Goal: Navigation & Orientation: Find specific page/section

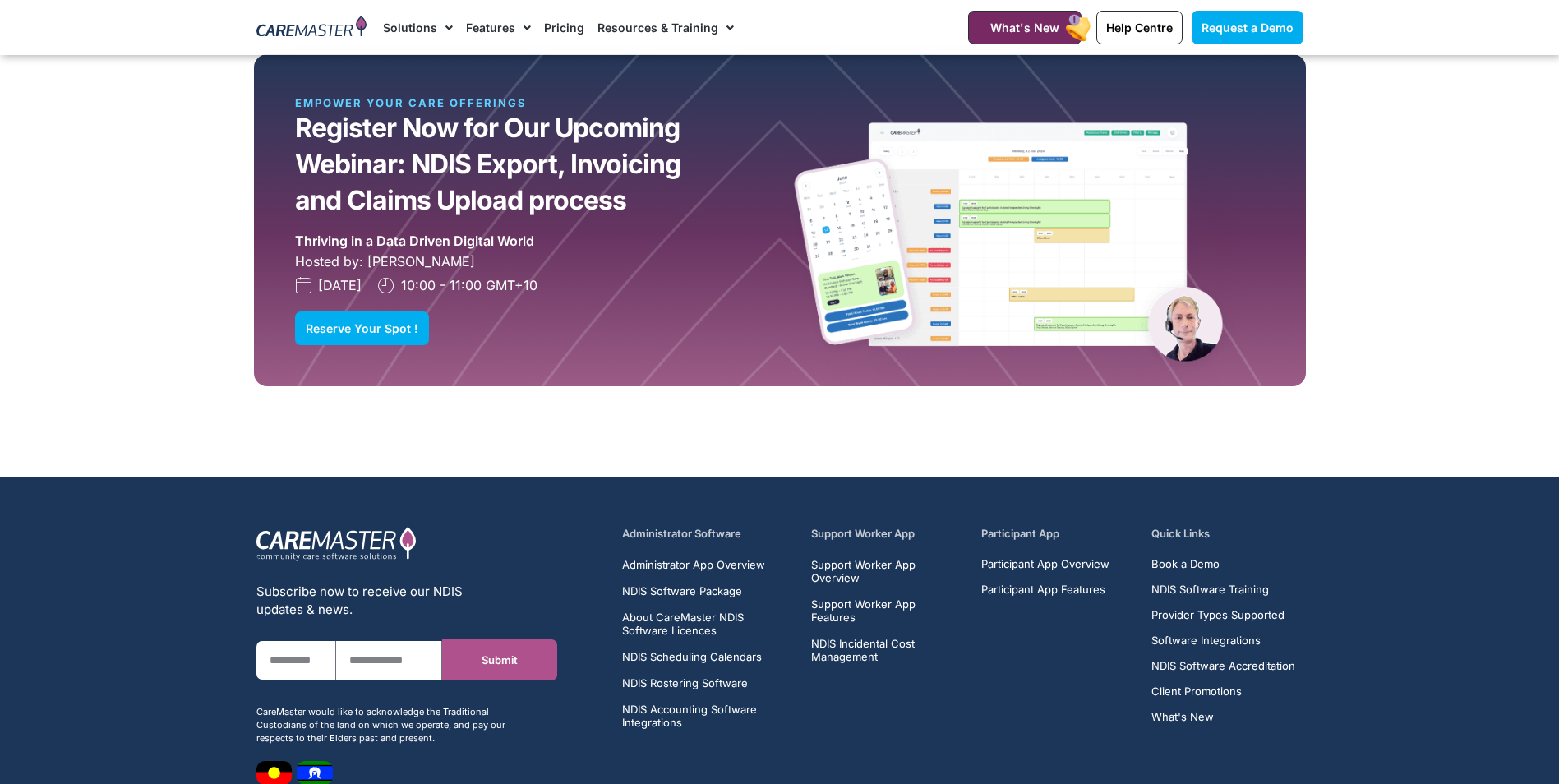
scroll to position [3942, 0]
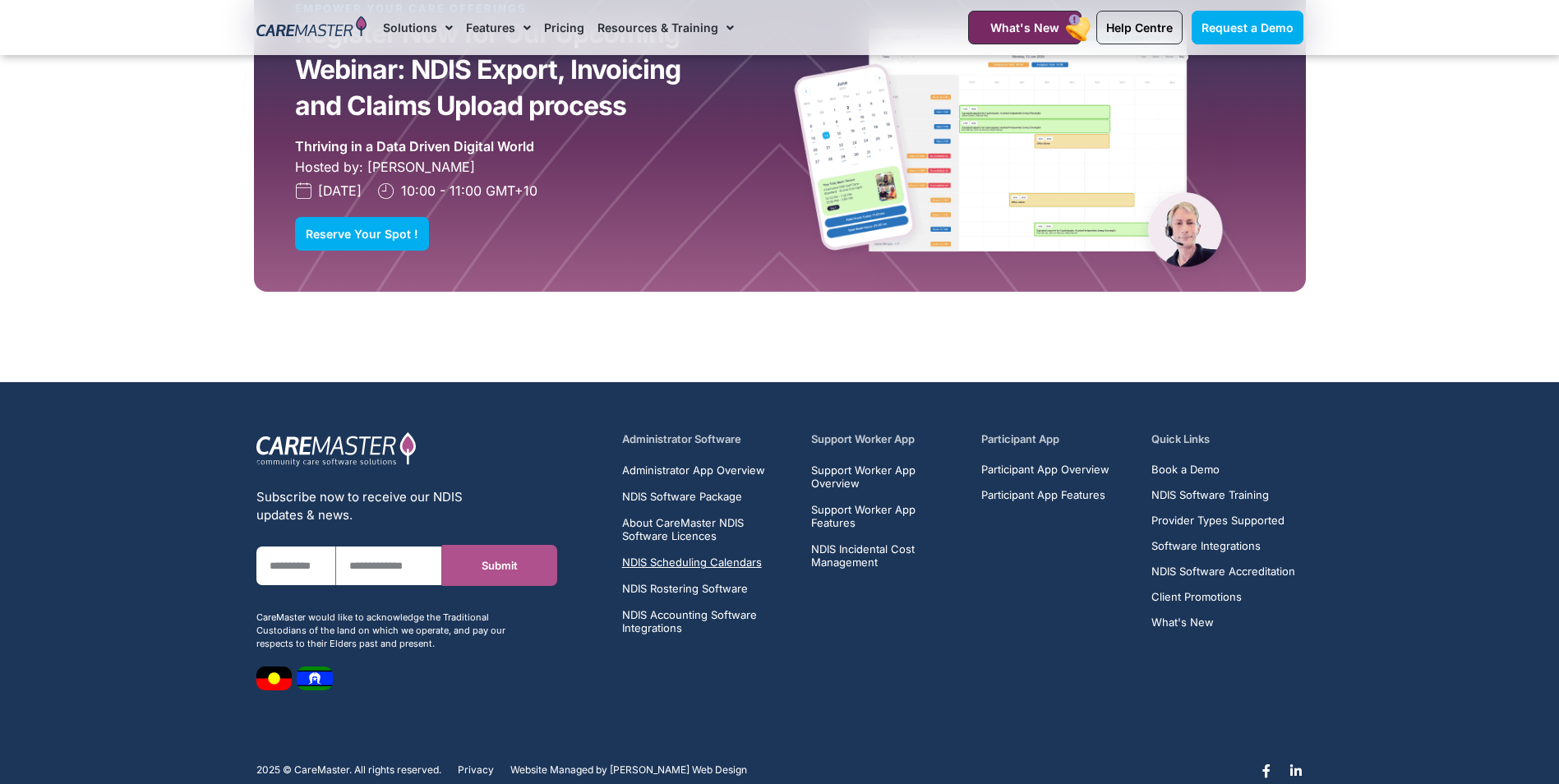
click at [680, 563] on span "NDIS Scheduling Calendars" at bounding box center [692, 562] width 139 height 13
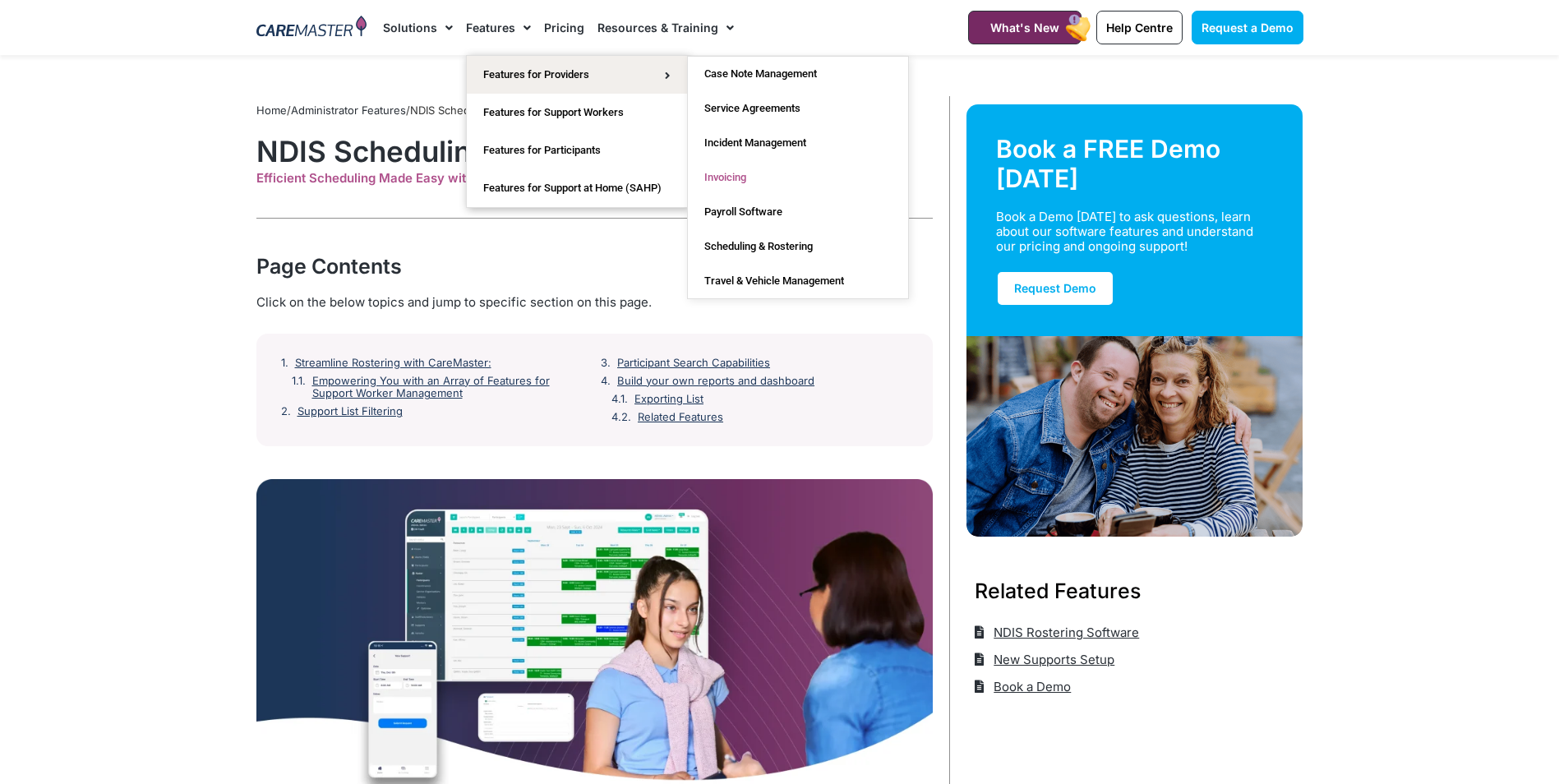
click at [726, 175] on link "Invoicing" at bounding box center [797, 177] width 220 height 35
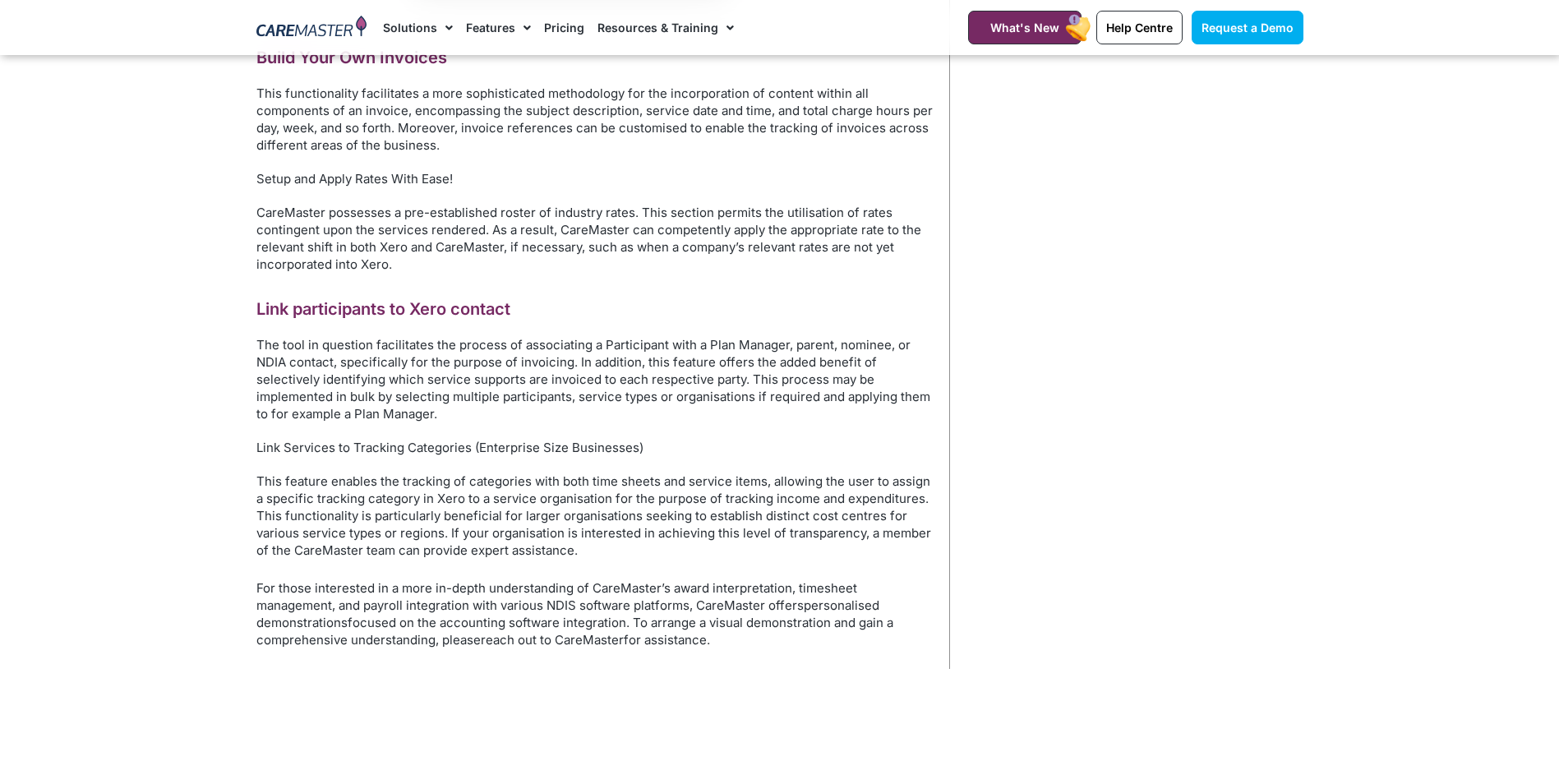
scroll to position [2218, 0]
